Goal: Information Seeking & Learning: Understand process/instructions

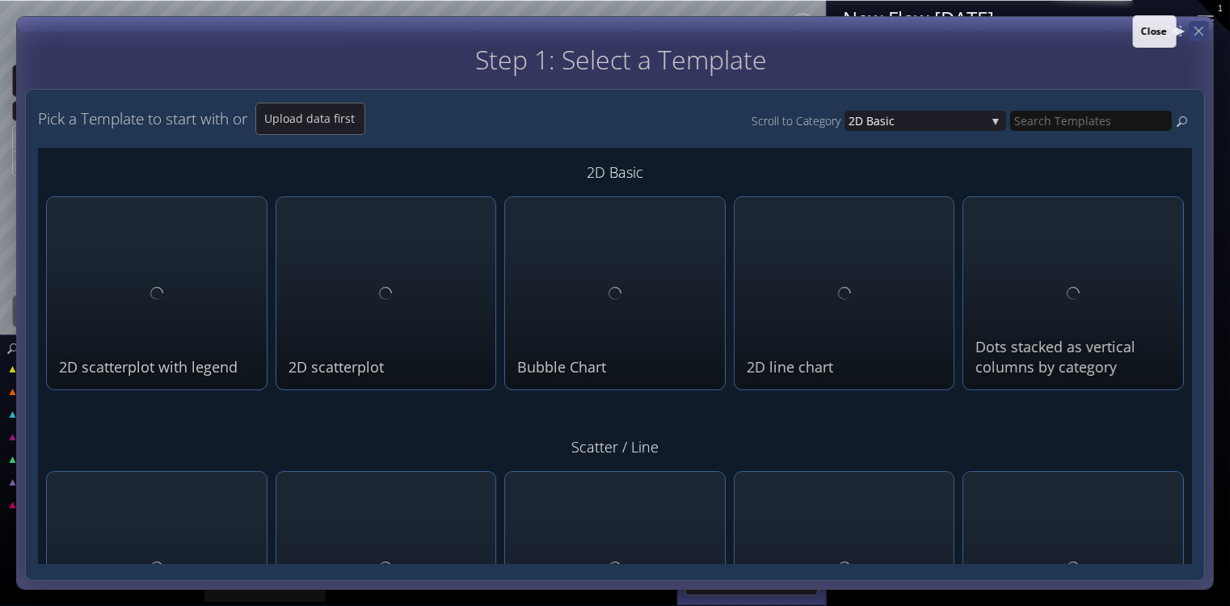
click at [1205, 34] on div at bounding box center [1199, 31] width 20 height 20
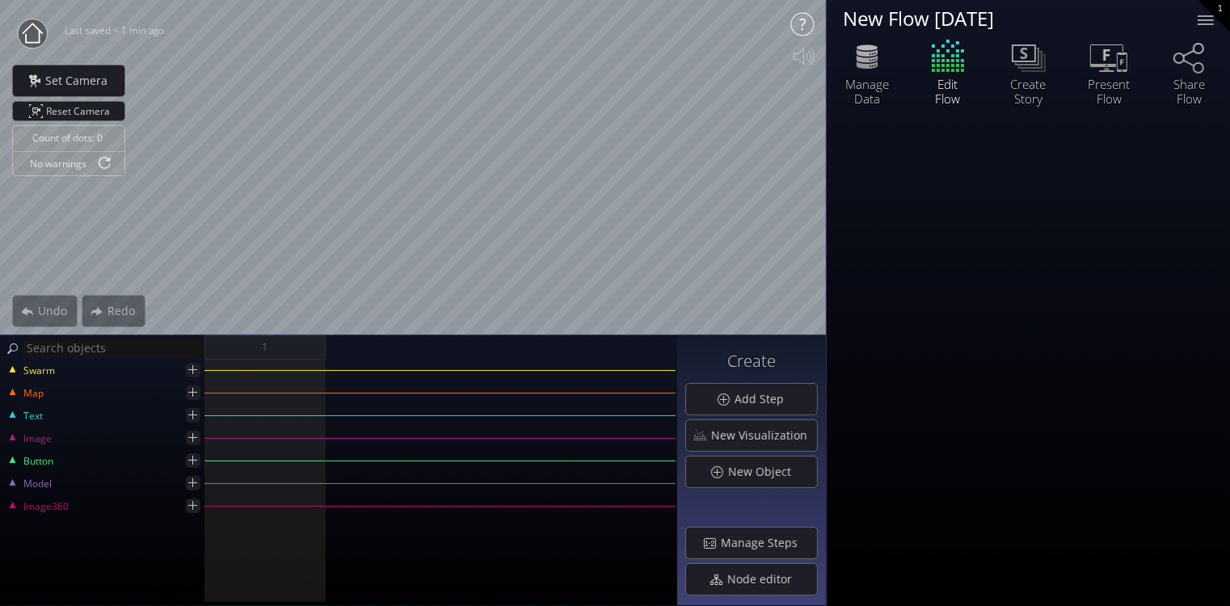
click at [805, 24] on icon at bounding box center [802, 24] width 32 height 32
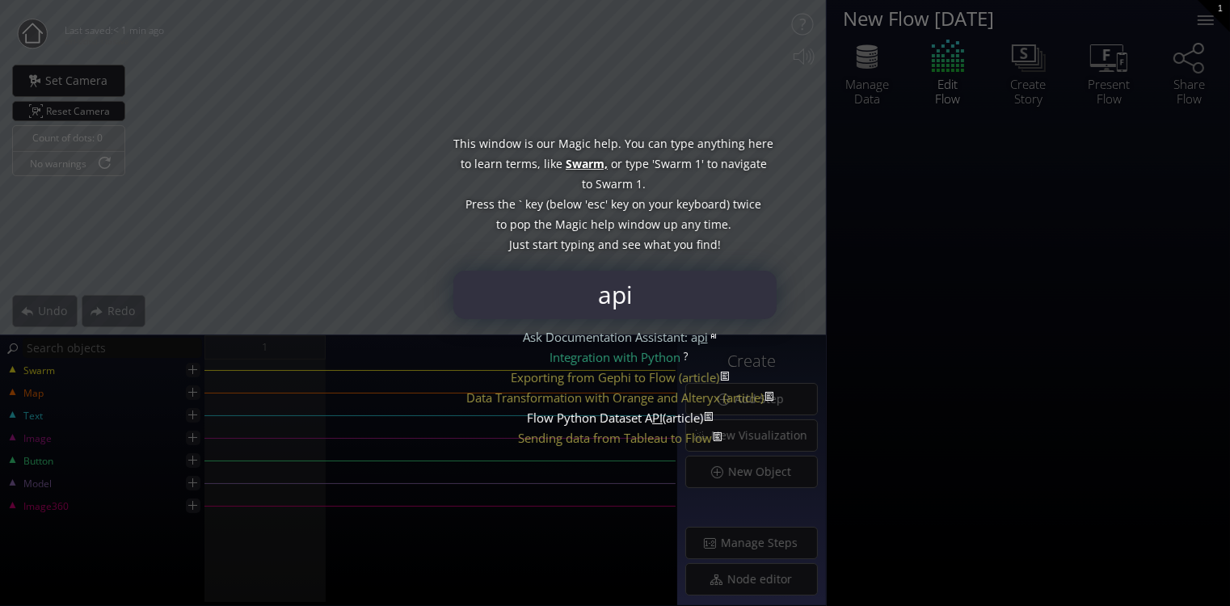
click at [619, 419] on div "Flow Python Dataset A PI (article)" at bounding box center [615, 418] width 176 height 20
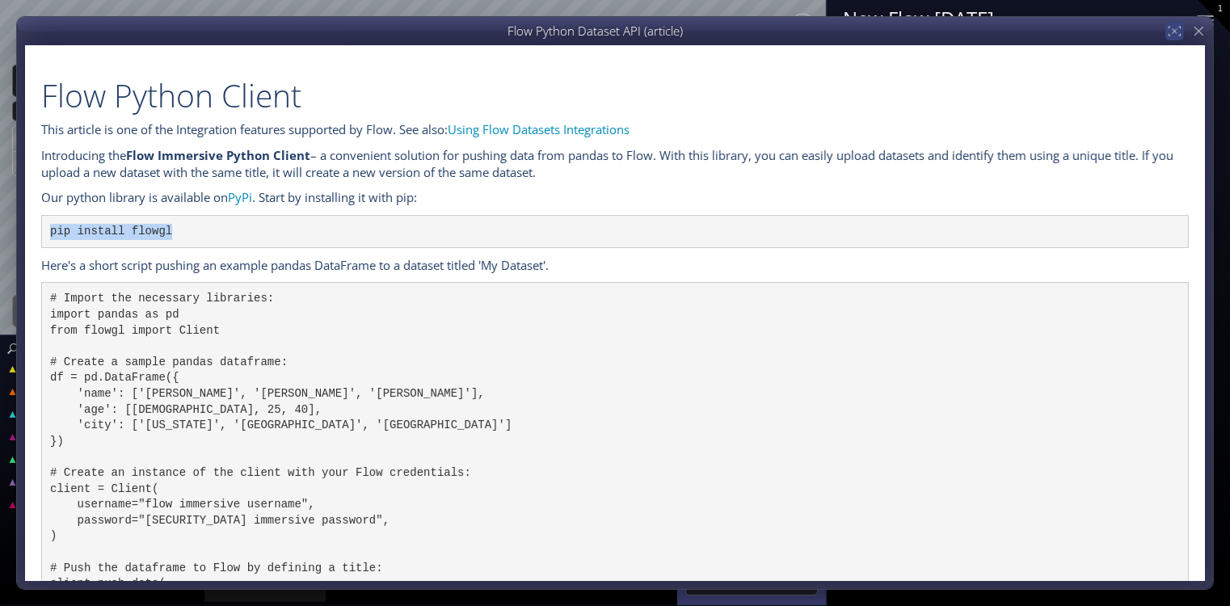
drag, startPoint x: 247, startPoint y: 222, endPoint x: 22, endPoint y: 239, distance: 226.1
click at [22, 239] on div "Flow Python Client This article is one of the Integration features supported by…" at bounding box center [614, 303] width 1197 height 574
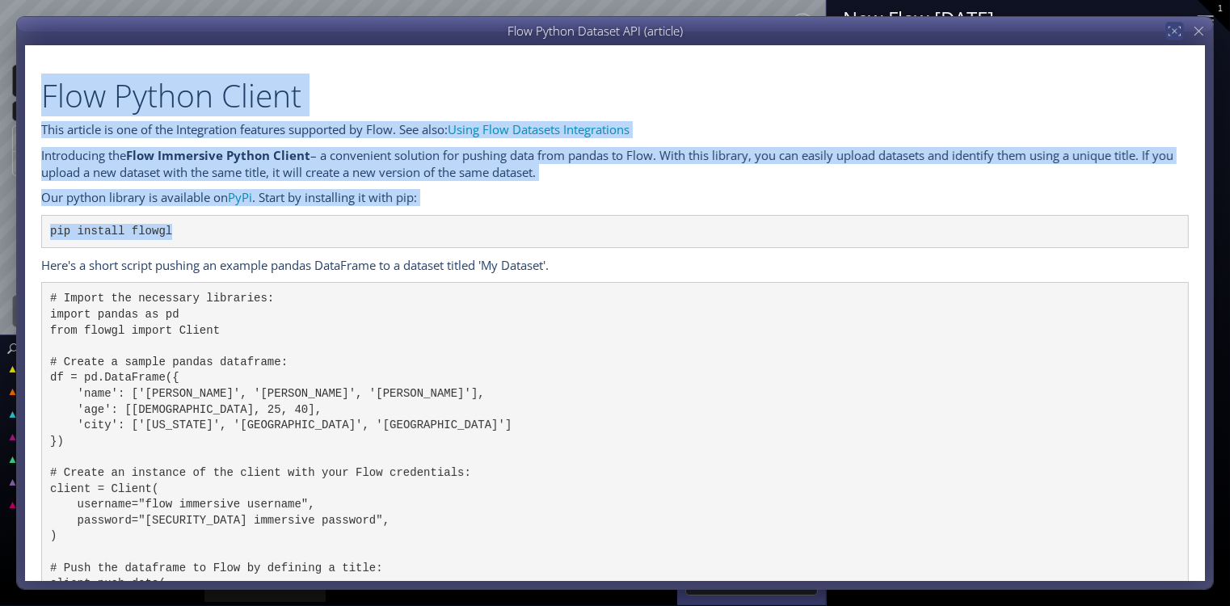
click at [188, 227] on pre "pip install flowgl" at bounding box center [614, 232] width 1147 height 34
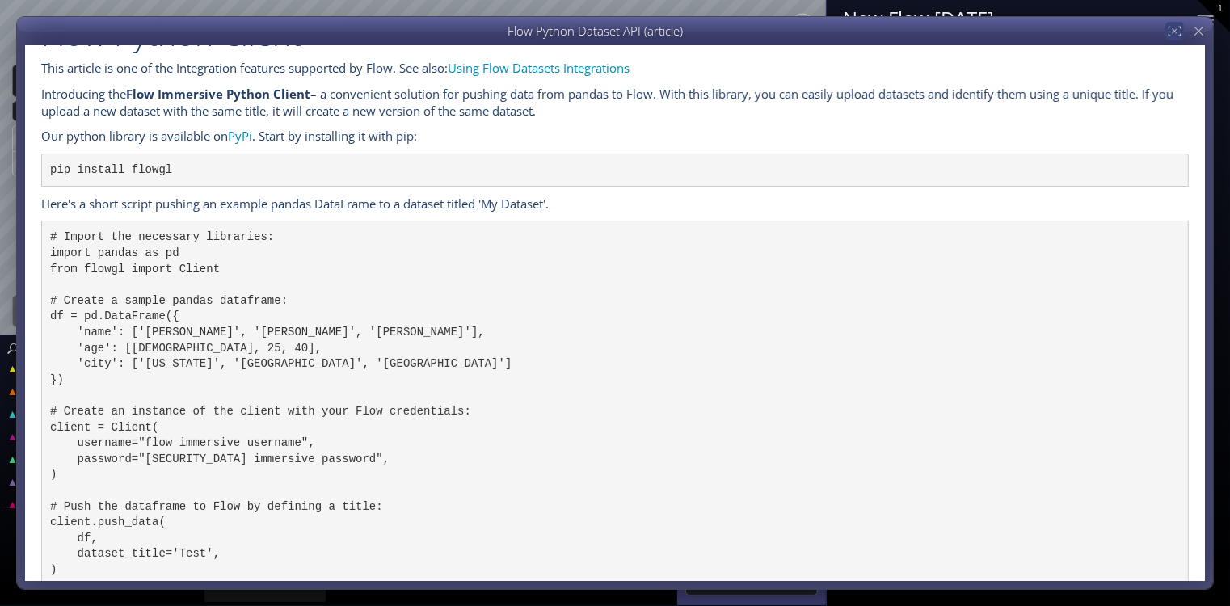
scroll to position [90, 0]
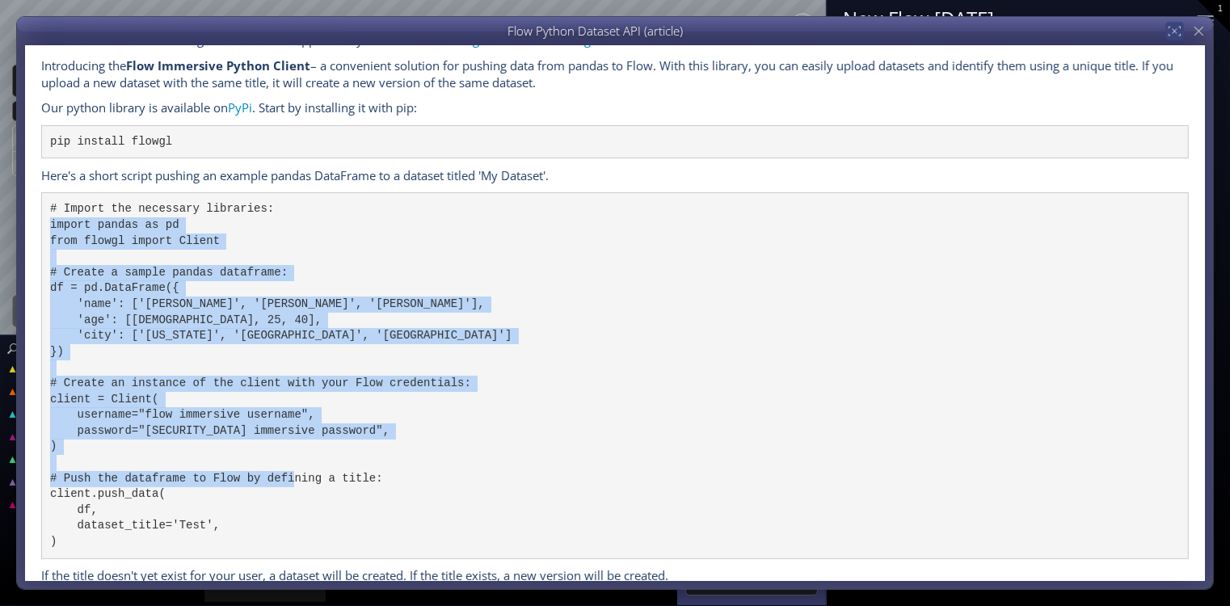
drag, startPoint x: 53, startPoint y: 227, endPoint x: 342, endPoint y: 550, distance: 433.7
click at [342, 550] on pre "# Import the necessary libraries: import pandas as pd from flowgl import Client…" at bounding box center [614, 375] width 1147 height 366
click at [325, 423] on pre "# Import the necessary libraries: import pandas as pd from flowgl import Client…" at bounding box center [614, 375] width 1147 height 366
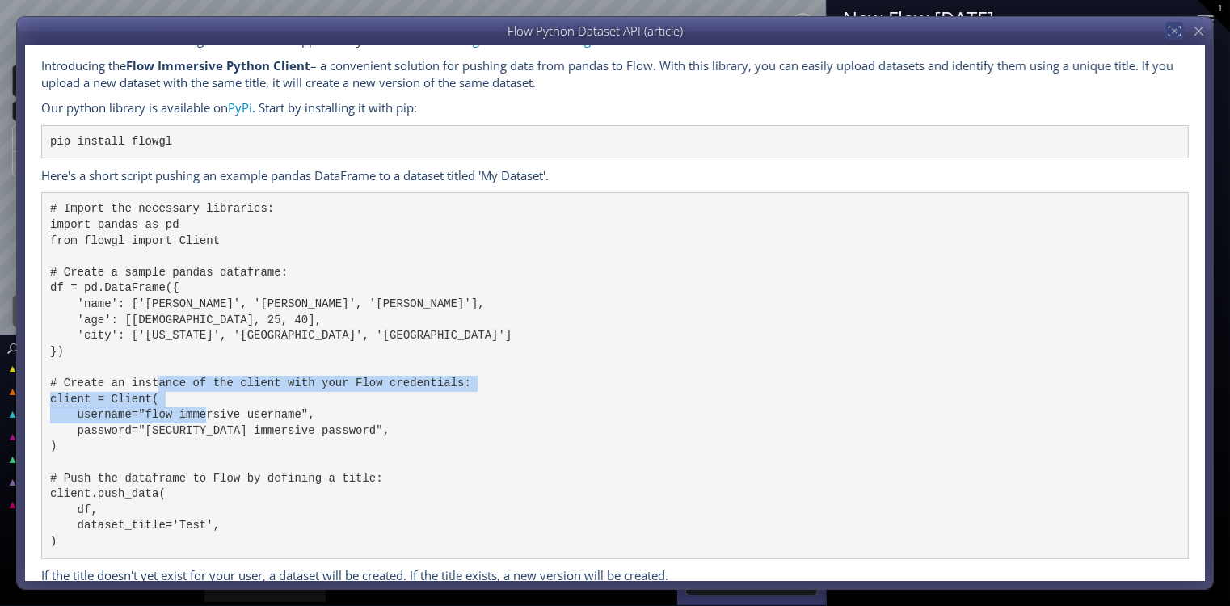
drag, startPoint x: 105, startPoint y: 399, endPoint x: 343, endPoint y: 438, distance: 241.5
click at [343, 438] on pre "# Import the necessary libraries: import pandas as pd from flowgl import Client…" at bounding box center [614, 375] width 1147 height 366
click at [343, 439] on pre "# Import the necessary libraries: import pandas as pd from flowgl import Client…" at bounding box center [614, 375] width 1147 height 366
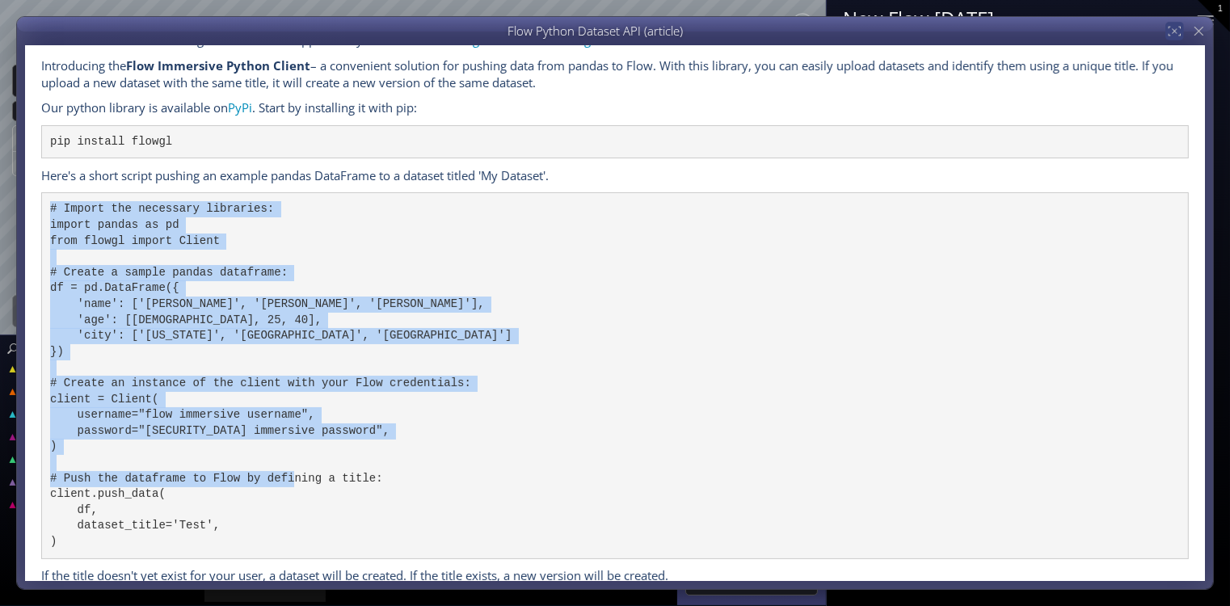
drag, startPoint x: 51, startPoint y: 206, endPoint x: 297, endPoint y: 553, distance: 424.8
click at [297, 553] on pre "# Import the necessary libraries: import pandas as pd from flowgl import Client…" at bounding box center [614, 375] width 1147 height 366
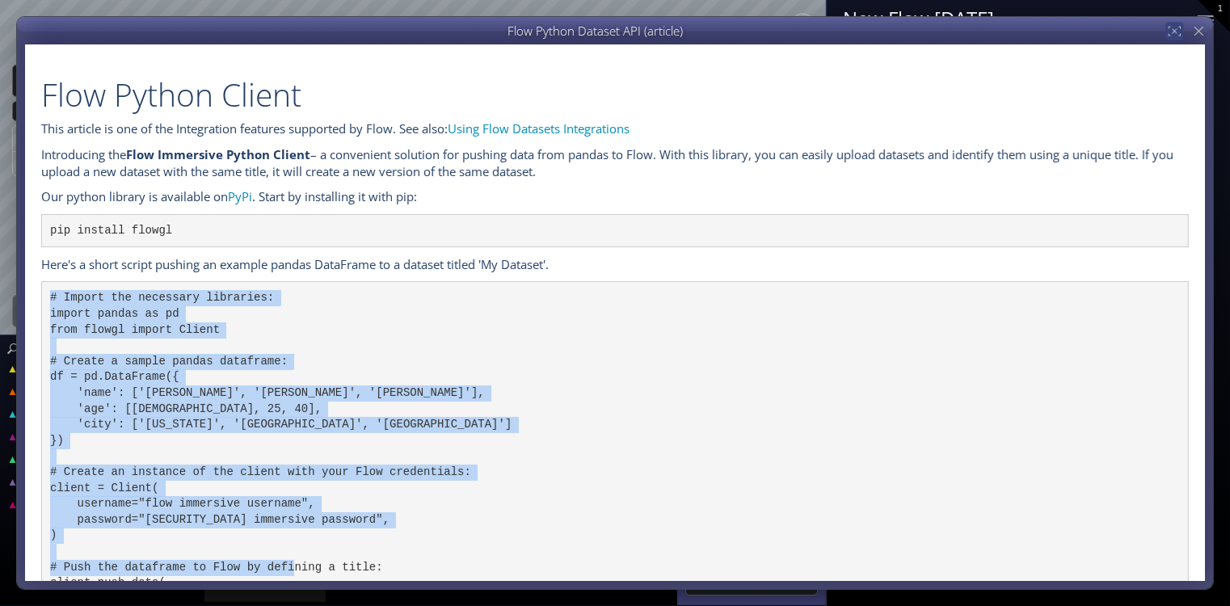
scroll to position [0, 0]
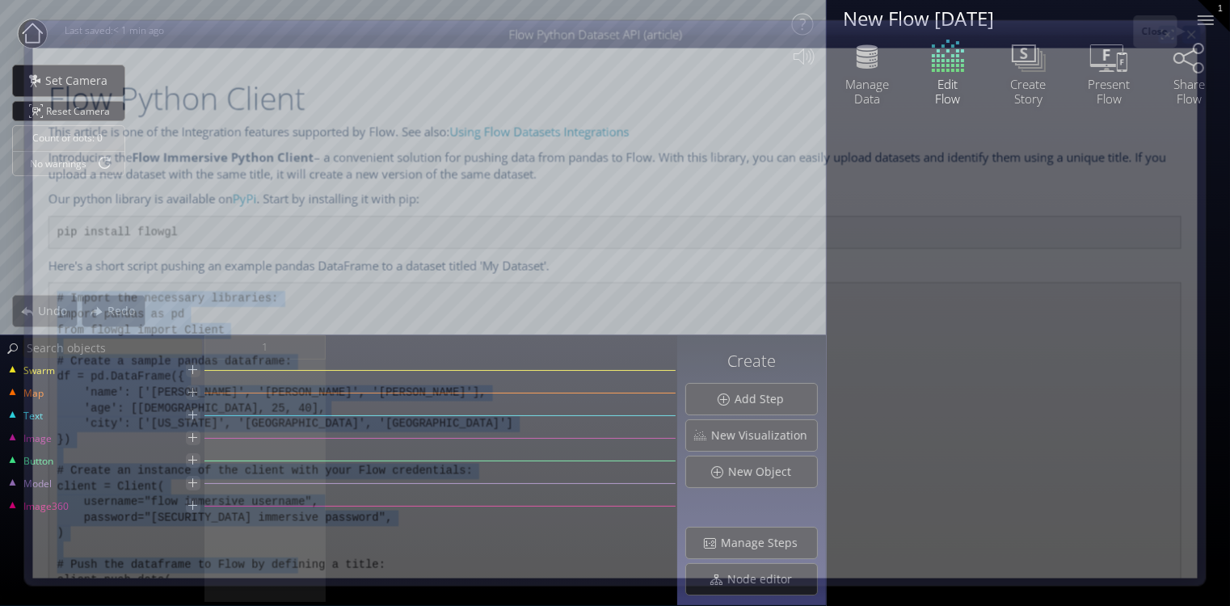
click at [1200, 32] on div at bounding box center [1191, 35] width 18 height 18
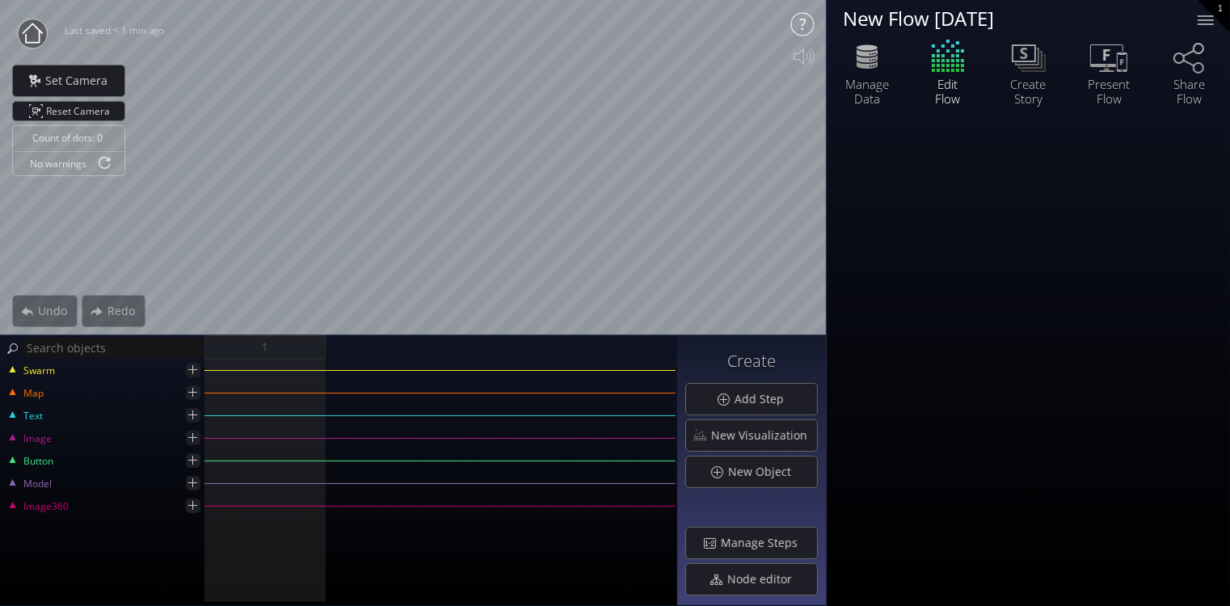
click at [802, 28] on icon at bounding box center [802, 24] width 23 height 23
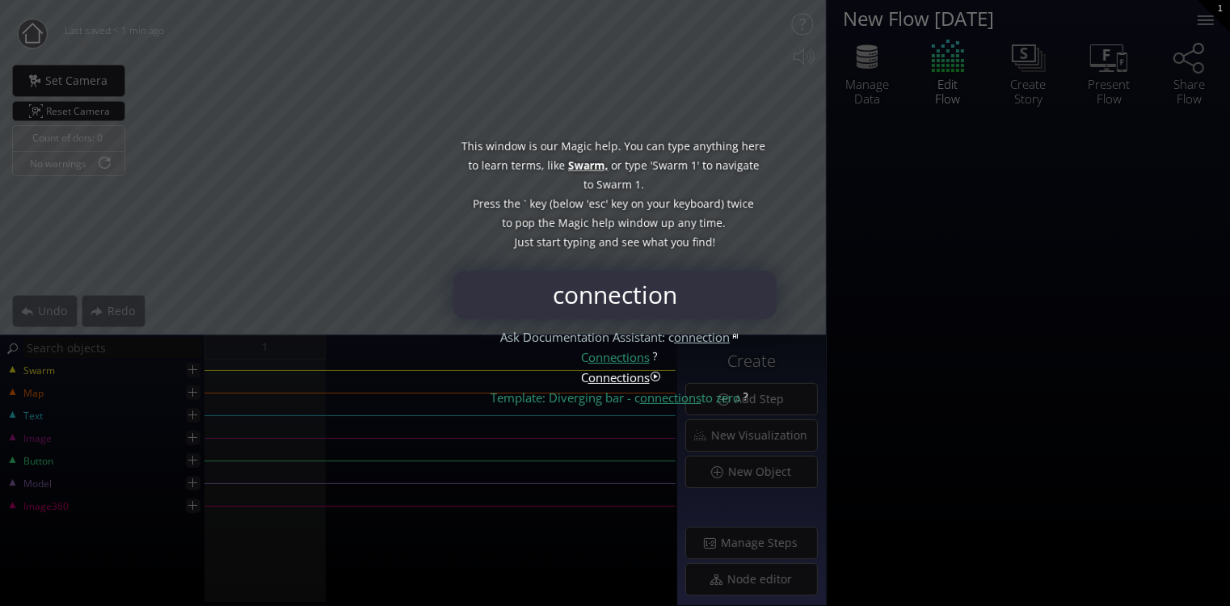
click at [626, 373] on span "onnections" at bounding box center [618, 377] width 61 height 16
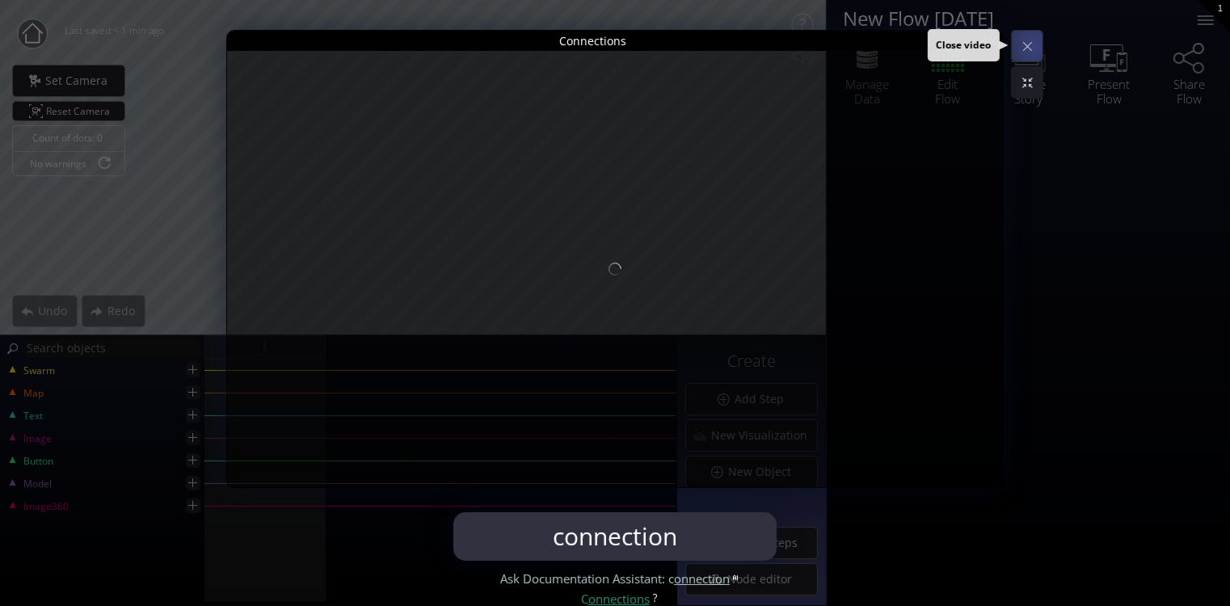
click at [1033, 45] on div at bounding box center [1027, 46] width 31 height 31
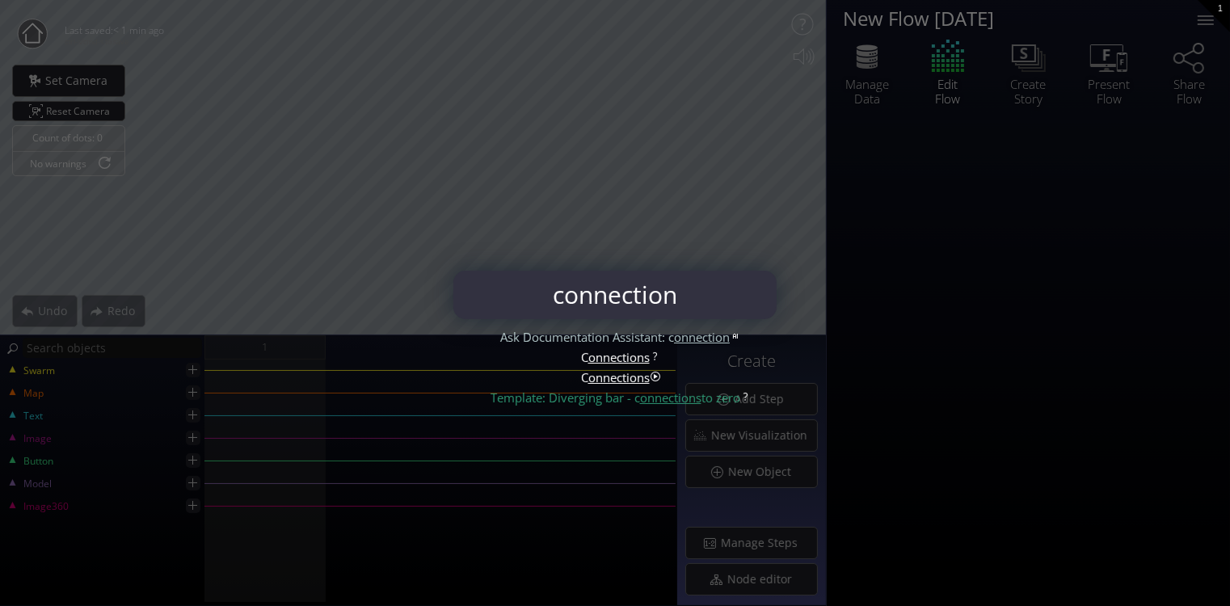
click at [624, 354] on span "onnections" at bounding box center [618, 357] width 61 height 16
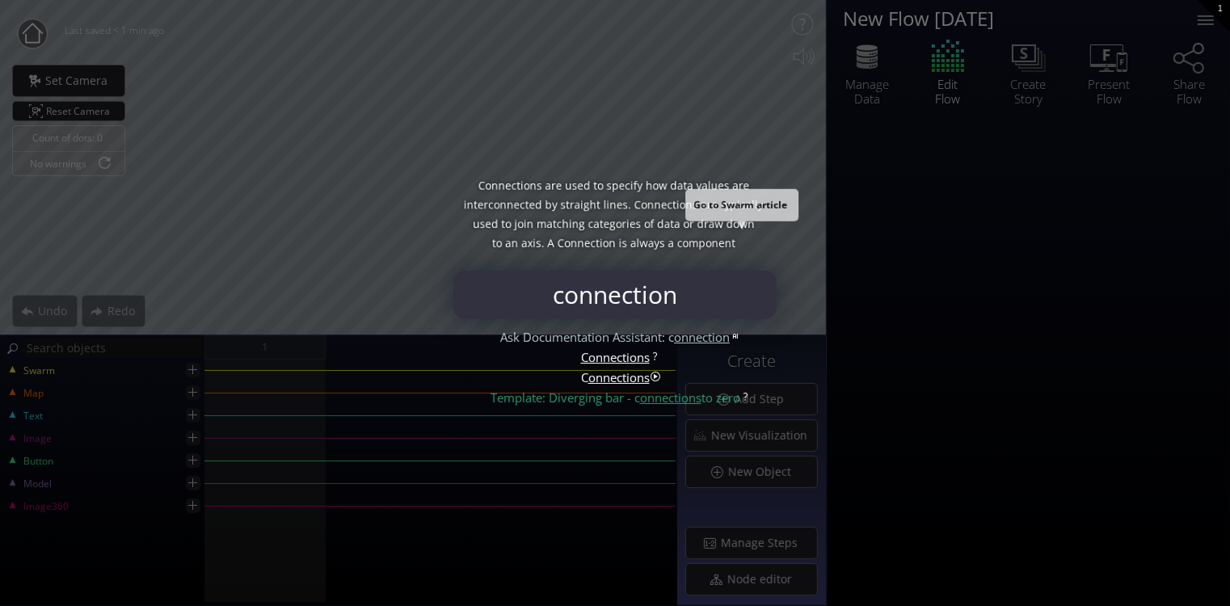
click at [646, 253] on span "Swarm." at bounding box center [626, 262] width 40 height 19
type input "Swarm"
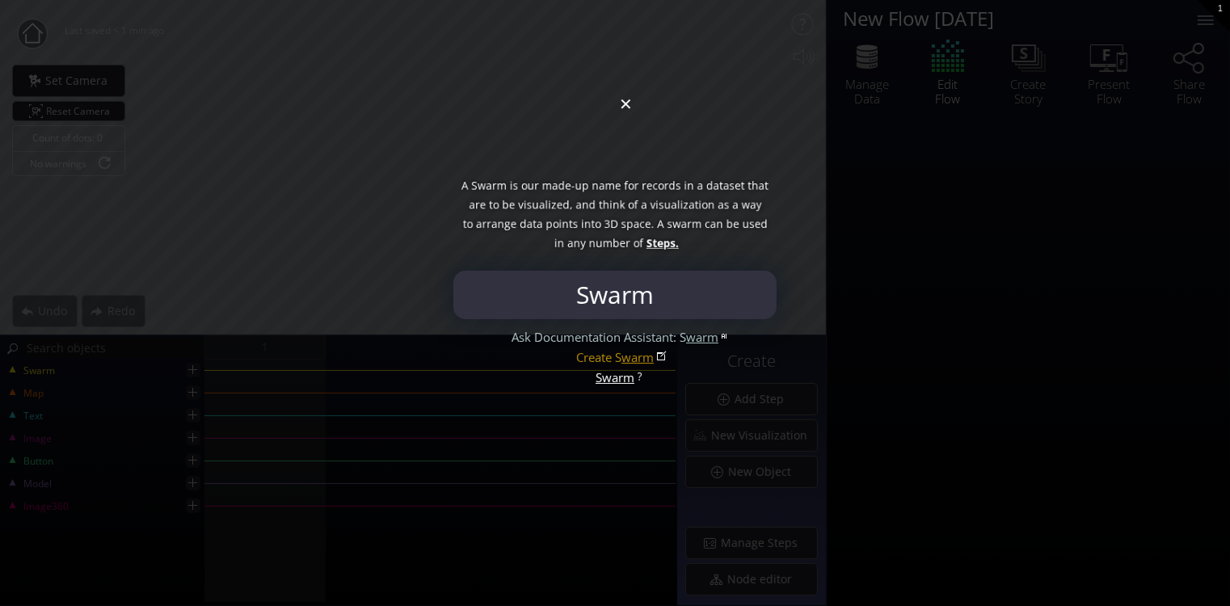
click at [626, 111] on div at bounding box center [615, 303] width 1230 height 606
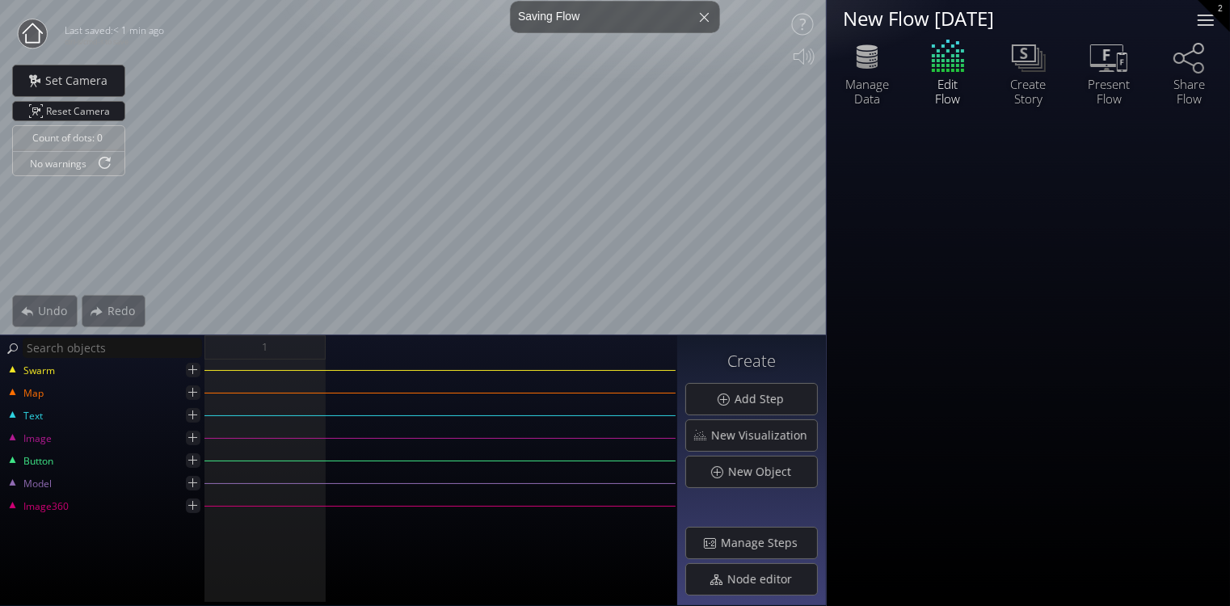
click at [1202, 27] on div at bounding box center [1205, 20] width 32 height 32
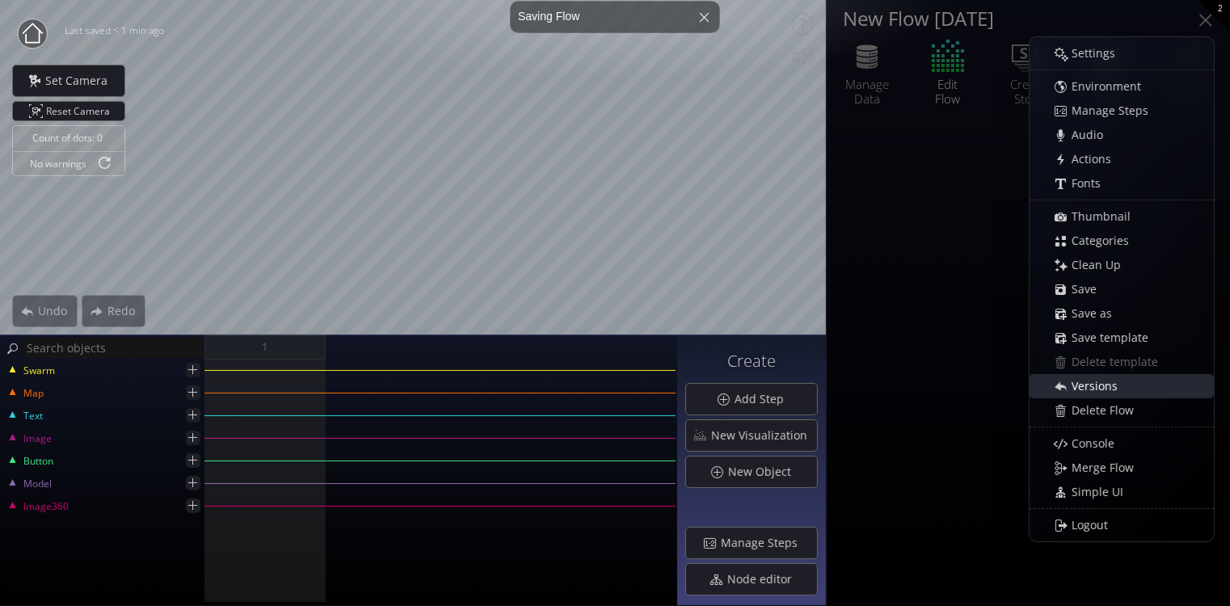
click at [1122, 381] on span "Versions" at bounding box center [1099, 386] width 57 height 16
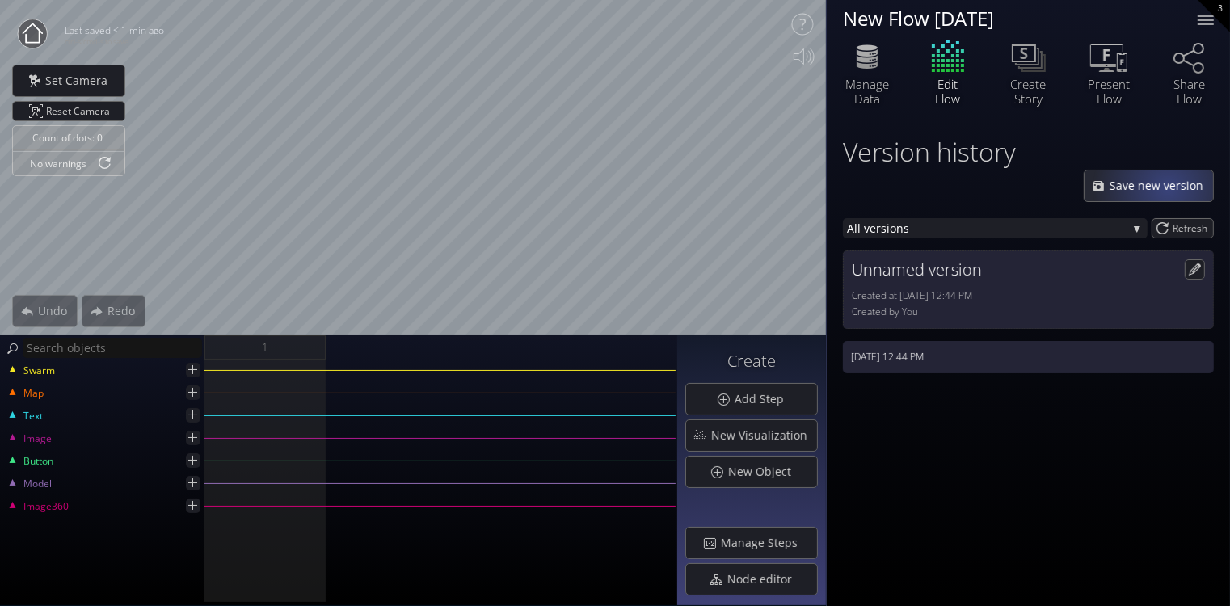
click at [1170, 187] on span "Save new version" at bounding box center [1161, 186] width 104 height 16
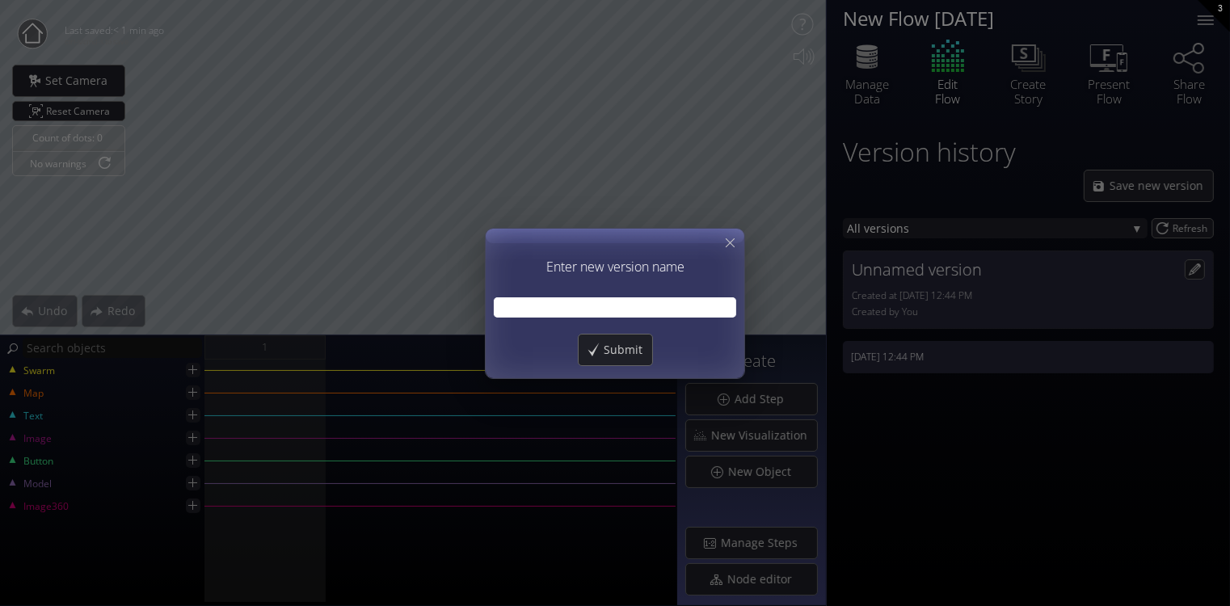
click at [634, 307] on input "text" at bounding box center [615, 307] width 242 height 20
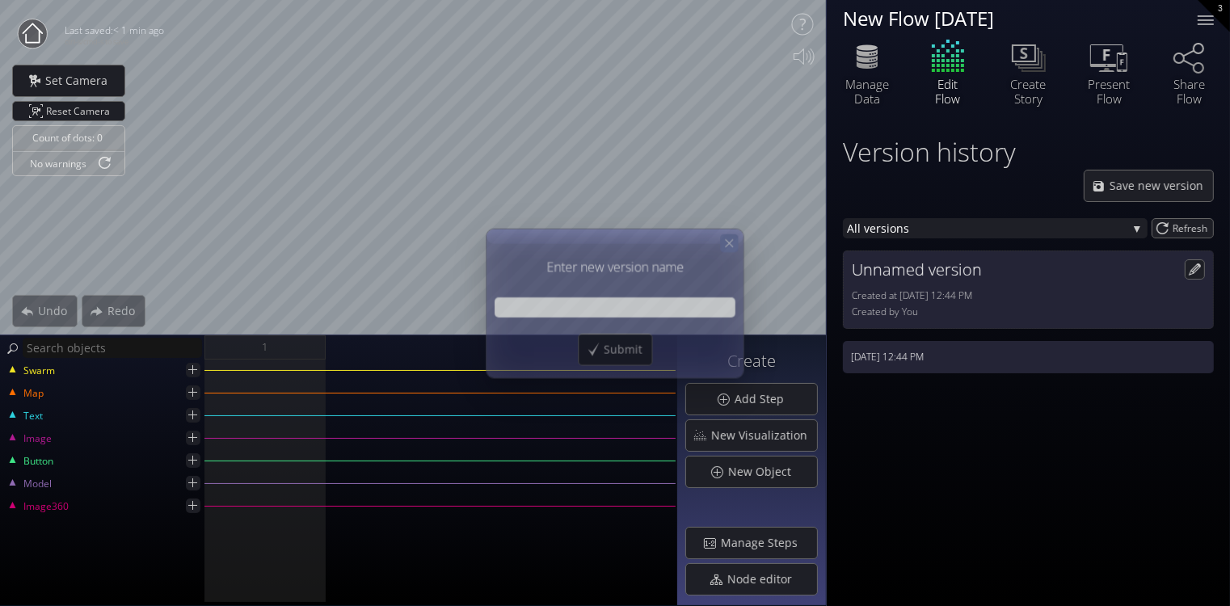
click at [728, 239] on icon at bounding box center [729, 243] width 14 height 14
